Goal: Information Seeking & Learning: Check status

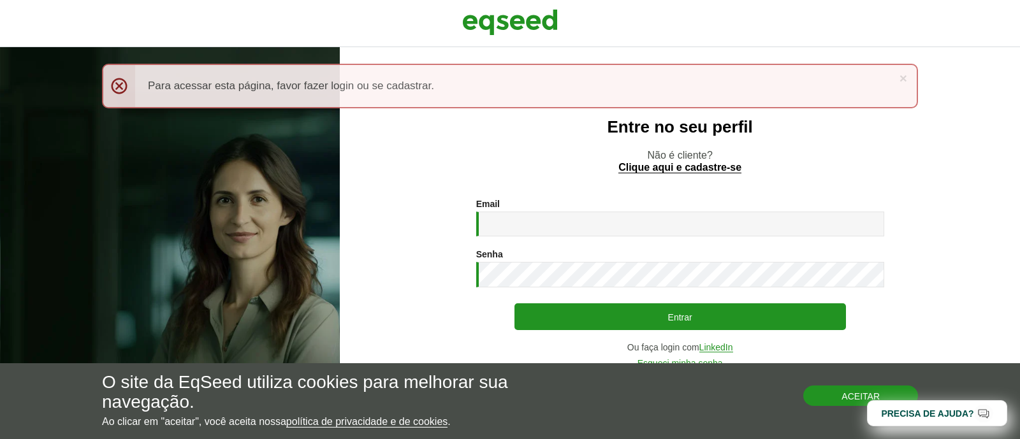
click at [822, 391] on button "Aceitar" at bounding box center [860, 396] width 115 height 20
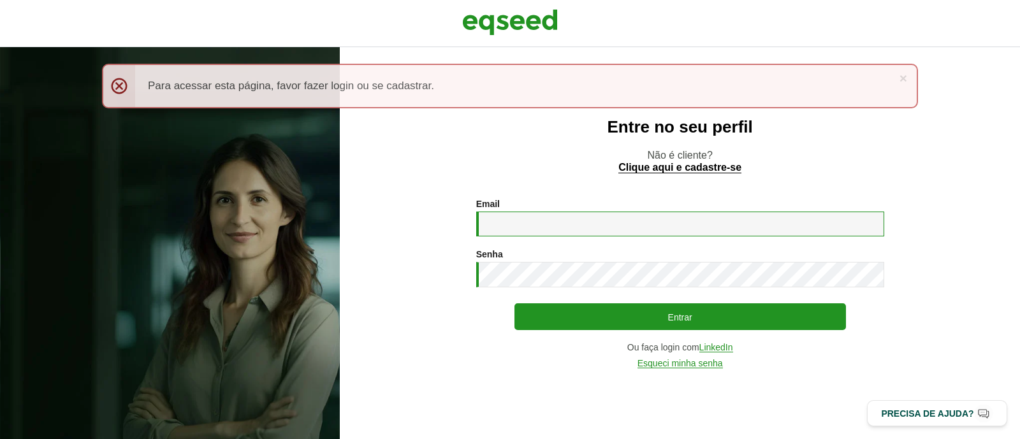
click at [498, 218] on input "Email *" at bounding box center [680, 224] width 408 height 25
paste input "**********"
type input "**********"
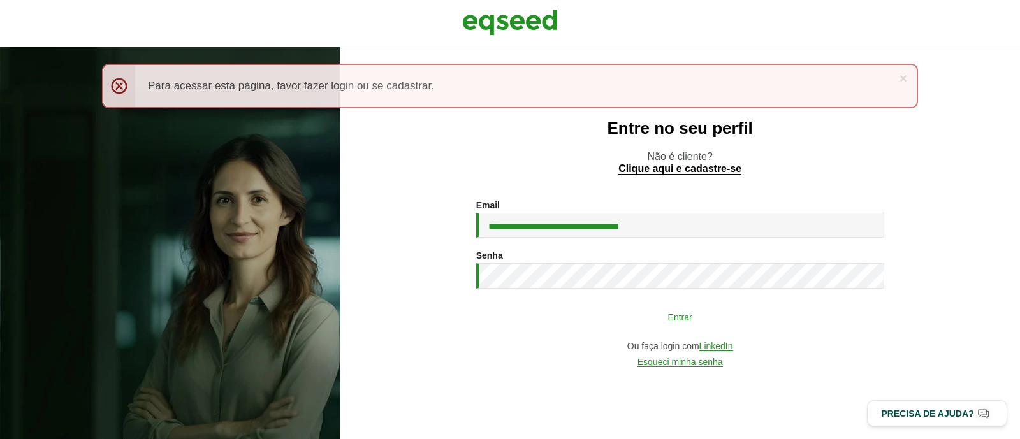
click at [586, 321] on button "Entrar" at bounding box center [679, 317] width 331 height 24
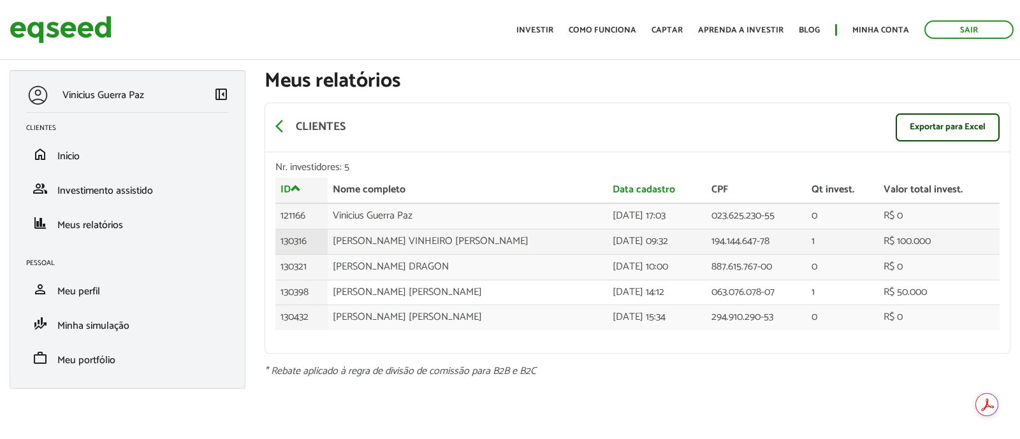
click at [919, 238] on td "R$ 100.000" at bounding box center [939, 241] width 122 height 25
click at [294, 238] on td "130316" at bounding box center [301, 241] width 52 height 25
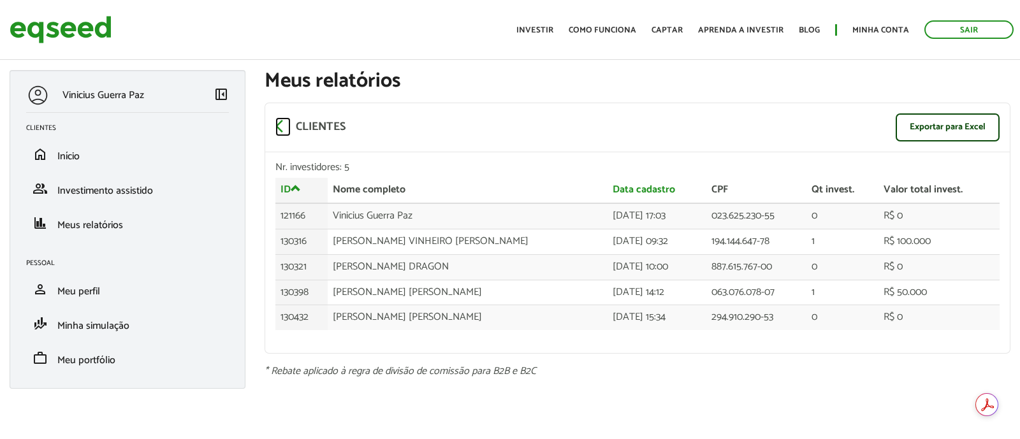
click at [281, 126] on span "arrow_back_ios" at bounding box center [282, 126] width 15 height 15
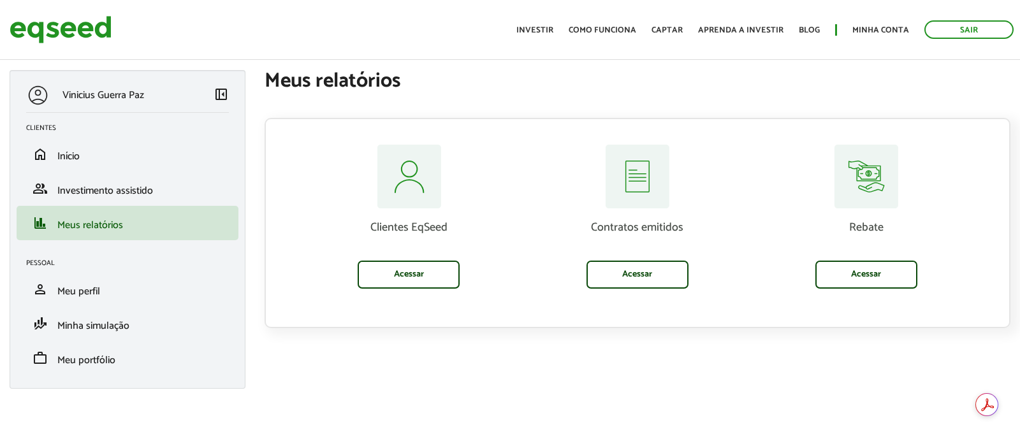
click at [637, 190] on img at bounding box center [637, 177] width 64 height 64
click at [641, 157] on img at bounding box center [637, 177] width 64 height 64
click at [623, 275] on link "Acessar" at bounding box center [637, 275] width 102 height 28
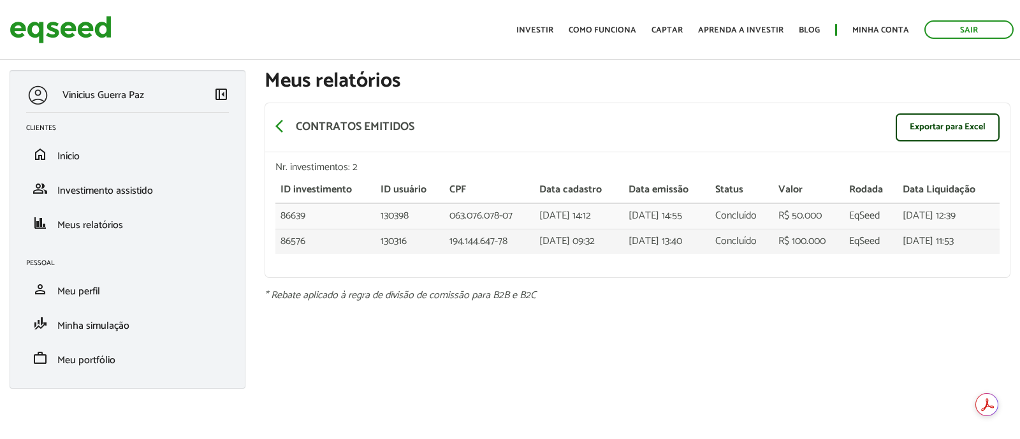
click at [309, 237] on td "86576" at bounding box center [325, 241] width 100 height 25
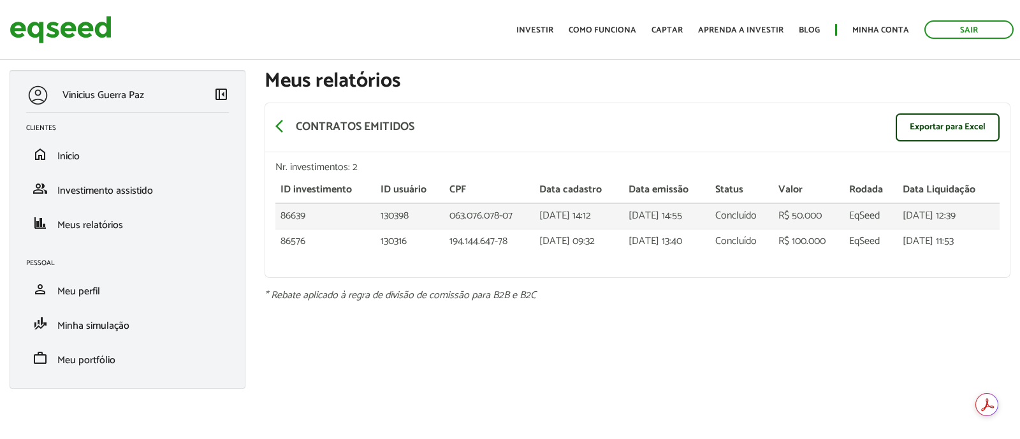
click at [299, 212] on td "86639" at bounding box center [325, 215] width 100 height 25
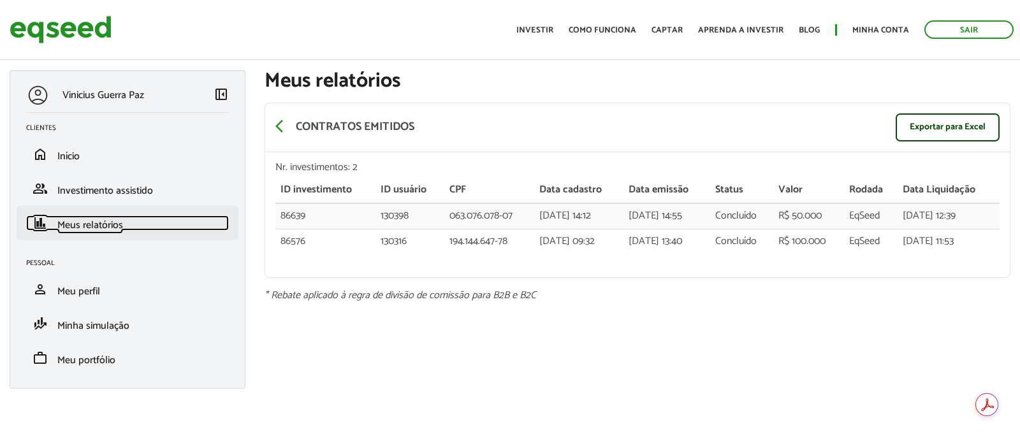
click at [73, 223] on span "Meus relatórios" at bounding box center [90, 225] width 66 height 17
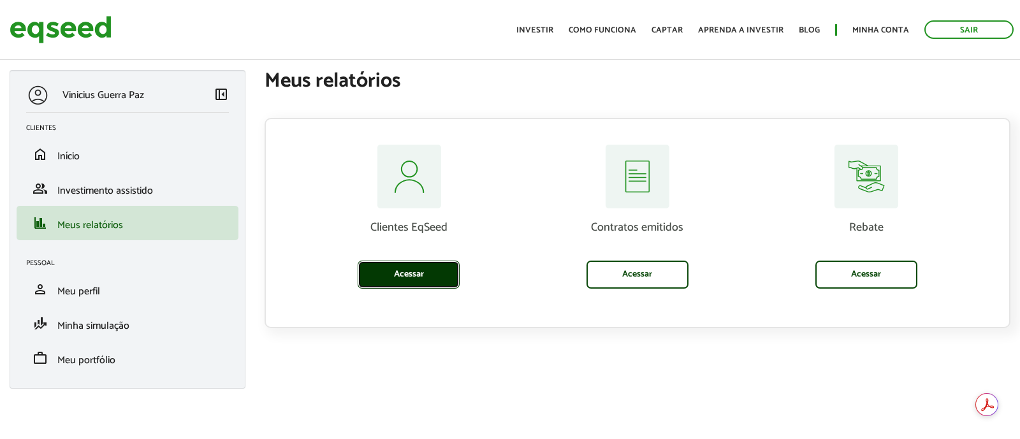
click at [386, 273] on link "Acessar" at bounding box center [409, 275] width 102 height 28
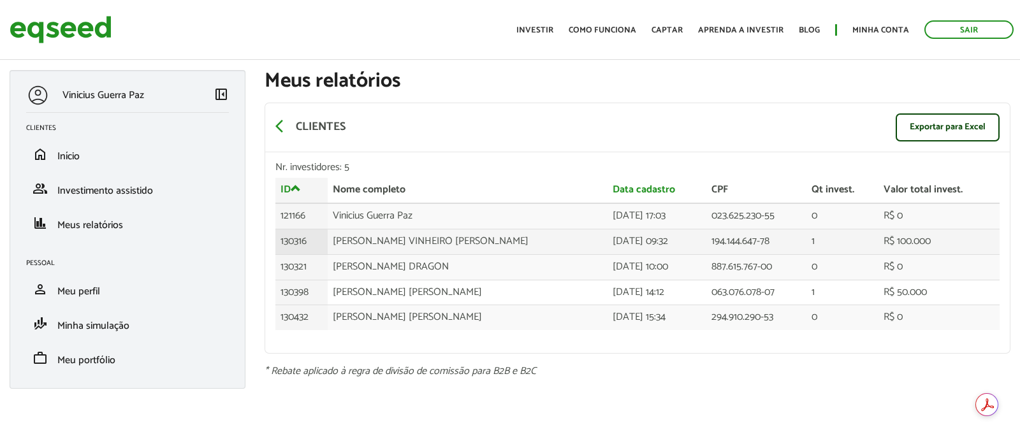
click at [284, 238] on td "130316" at bounding box center [301, 241] width 52 height 25
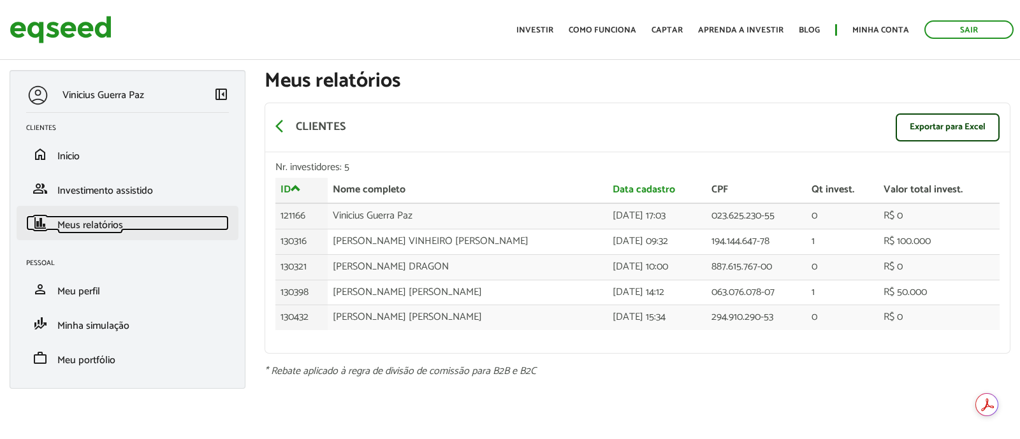
click at [74, 225] on span "Meus relatórios" at bounding box center [90, 225] width 66 height 17
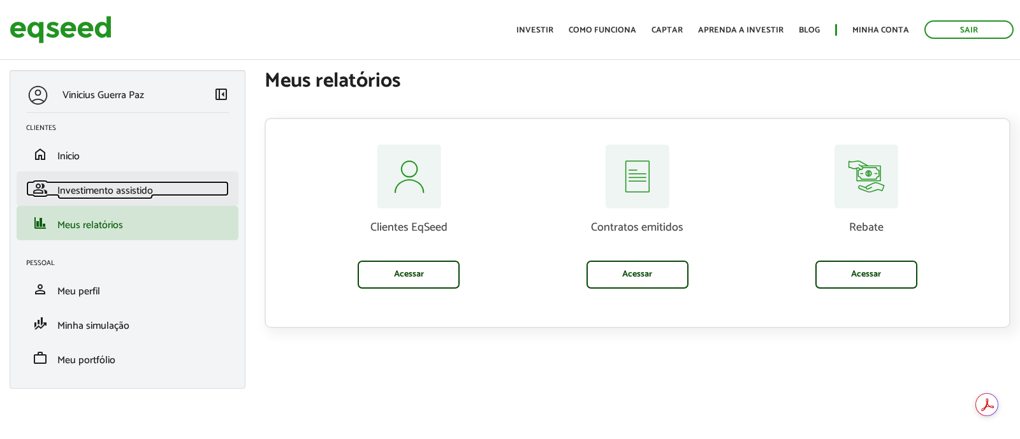
click at [89, 185] on span "Investimento assistido" at bounding box center [105, 190] width 96 height 17
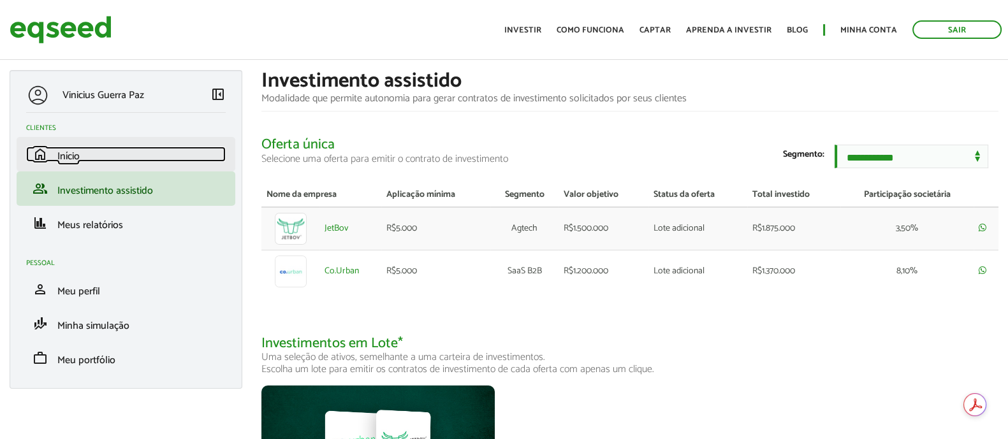
click at [66, 161] on span "Início" at bounding box center [68, 156] width 22 height 17
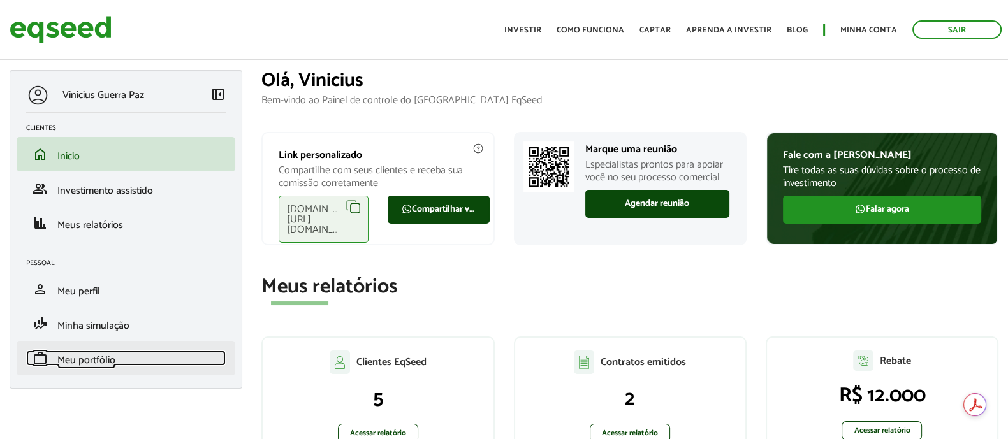
click at [98, 354] on span "Meu portfólio" at bounding box center [86, 360] width 58 height 17
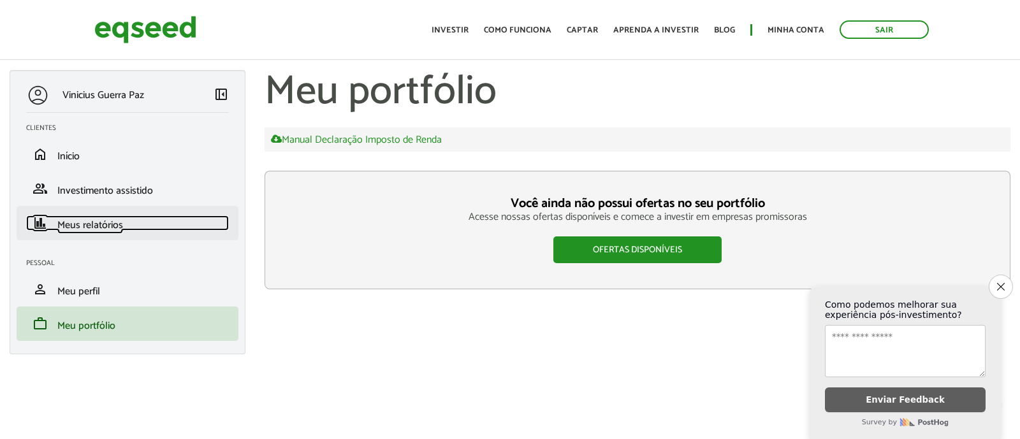
click at [96, 227] on span "Meus relatórios" at bounding box center [90, 225] width 66 height 17
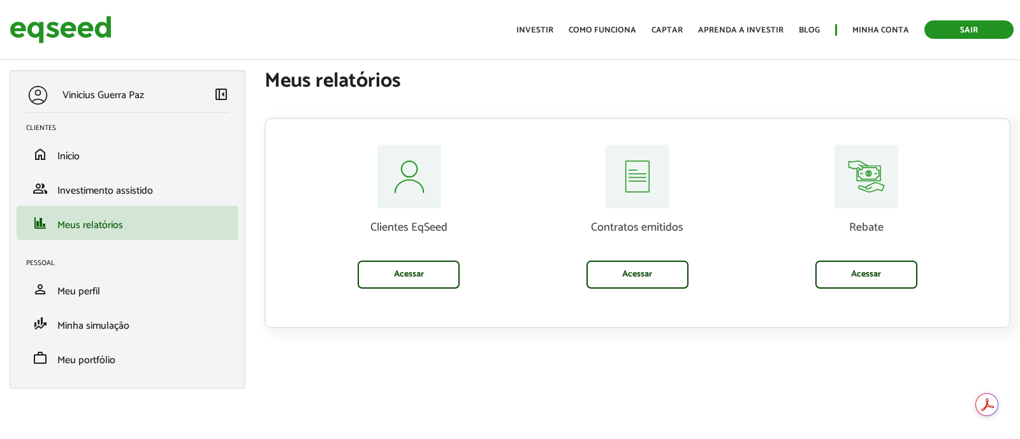
click at [957, 30] on link "Sair" at bounding box center [968, 29] width 89 height 18
